Goal: Check status: Check status

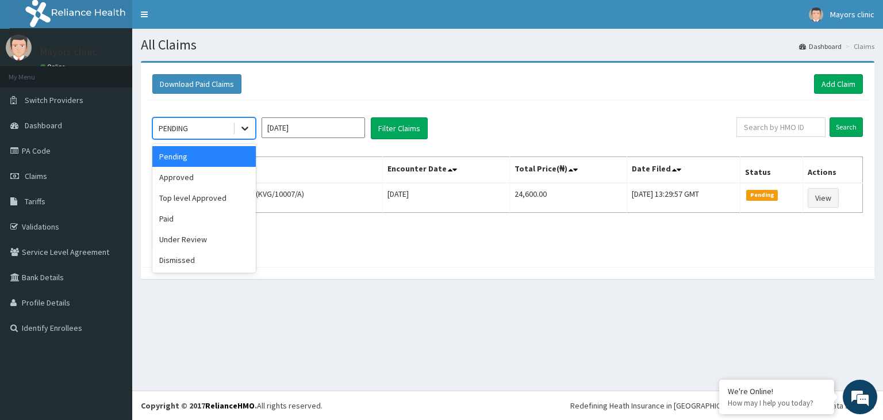
click at [244, 127] on icon at bounding box center [244, 129] width 7 height 4
click at [202, 238] on div "Under Review" at bounding box center [203, 239] width 103 height 21
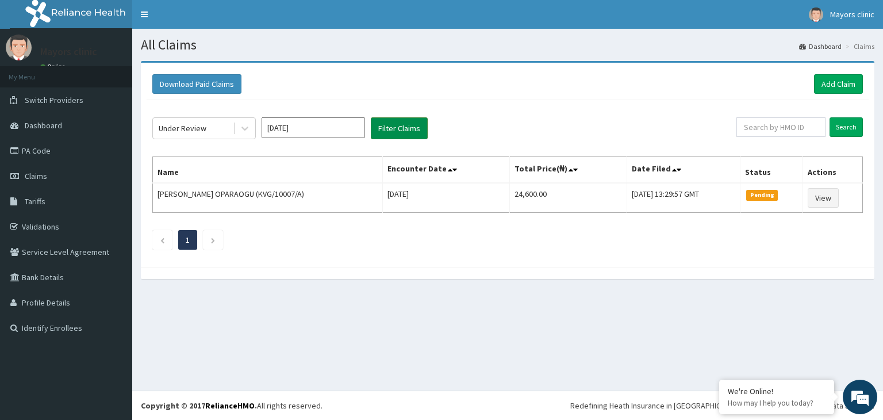
click at [403, 125] on button "Filter Claims" at bounding box center [399, 128] width 57 height 22
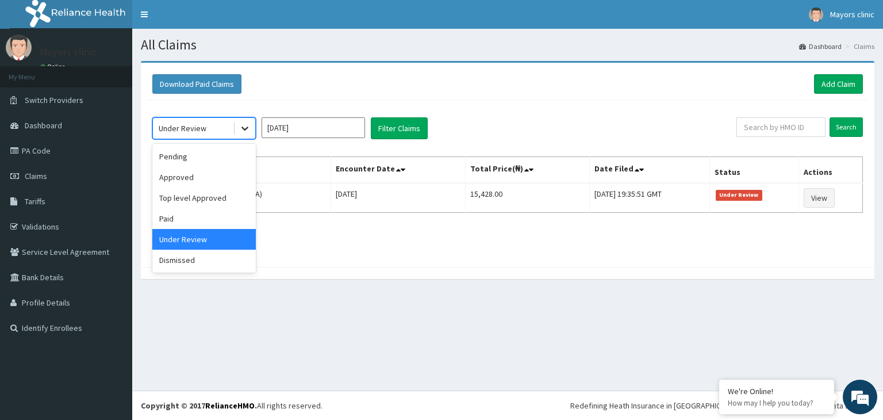
click at [251, 125] on div at bounding box center [245, 128] width 21 height 21
click at [205, 185] on div "Approved" at bounding box center [203, 177] width 103 height 21
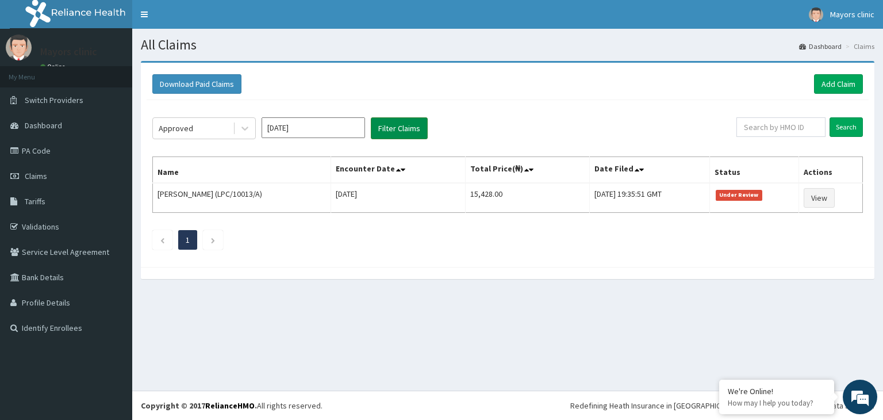
click at [392, 125] on button "Filter Claims" at bounding box center [399, 128] width 57 height 22
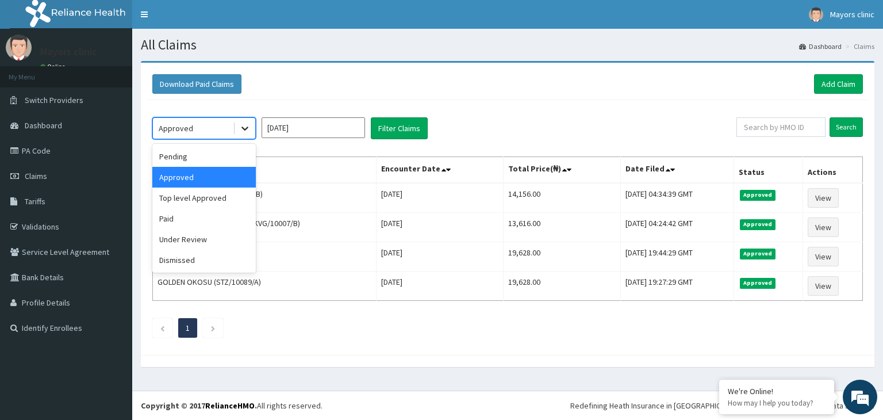
click at [248, 127] on icon at bounding box center [244, 127] width 11 height 11
click at [208, 192] on div "Top level Approved" at bounding box center [203, 197] width 103 height 21
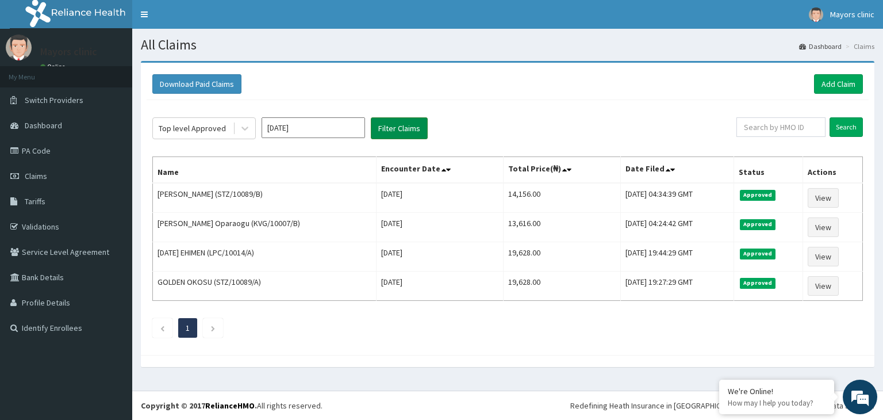
click at [396, 131] on button "Filter Claims" at bounding box center [399, 128] width 57 height 22
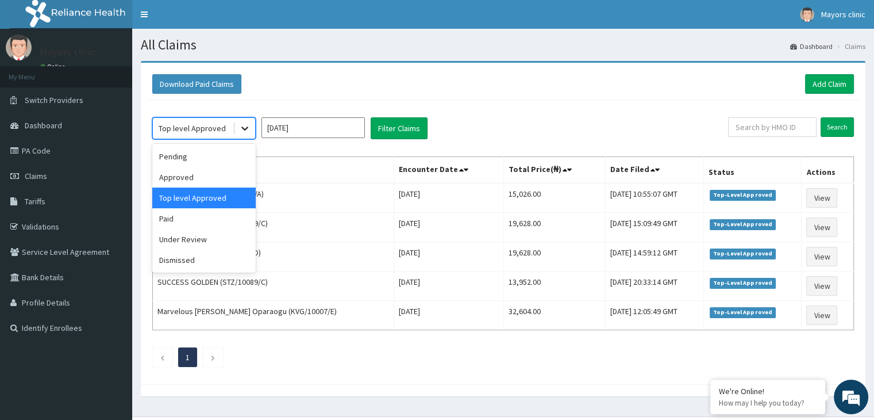
click at [237, 124] on div at bounding box center [245, 128] width 21 height 21
click at [194, 259] on div "Dismissed" at bounding box center [203, 260] width 103 height 21
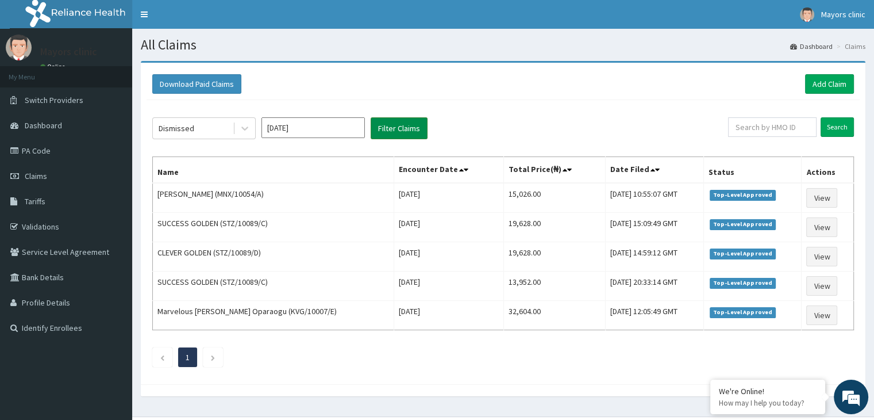
click at [394, 134] on button "Filter Claims" at bounding box center [399, 128] width 57 height 22
